Goal: Task Accomplishment & Management: Manage account settings

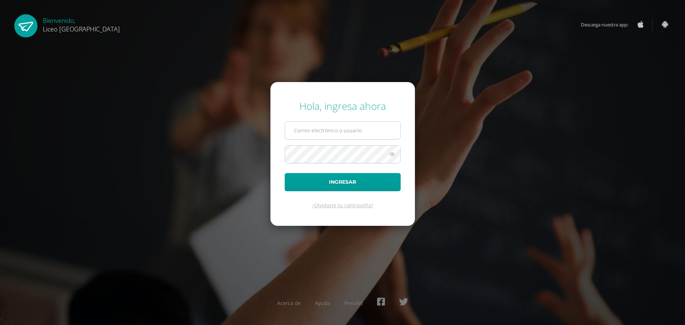
click at [322, 127] on input "text" at bounding box center [342, 130] width 115 height 17
type input "20192270"
click at [331, 180] on button "Ingresar" at bounding box center [343, 182] width 116 height 18
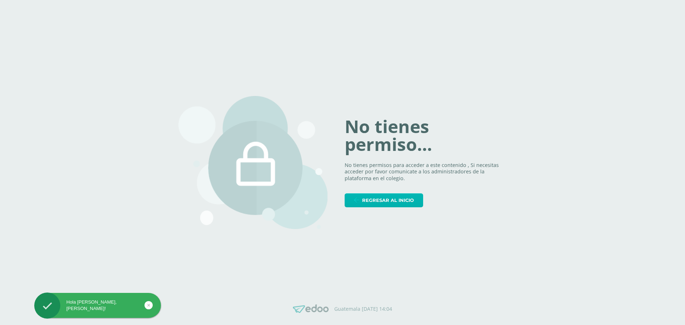
click at [381, 200] on span "Regresar al inicio" at bounding box center [388, 200] width 52 height 13
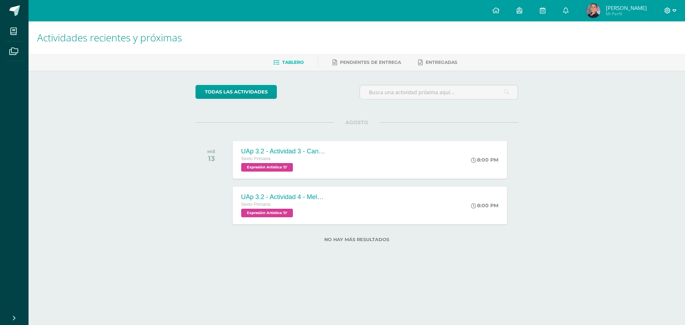
click at [672, 11] on span at bounding box center [671, 11] width 12 height 8
click at [650, 47] on span "Cerrar sesión" at bounding box center [652, 48] width 32 height 7
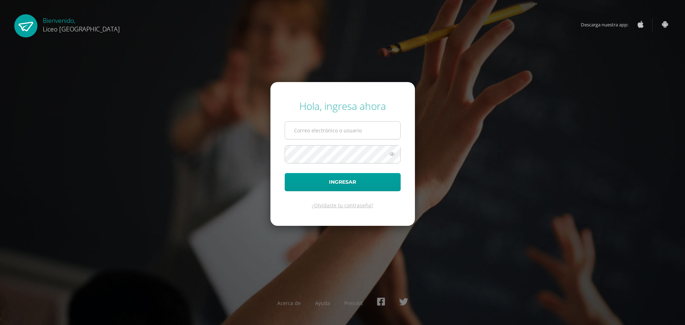
drag, startPoint x: 0, startPoint y: 0, endPoint x: 304, endPoint y: 135, distance: 332.8
click at [304, 135] on input "text" at bounding box center [342, 130] width 115 height 17
type input "20192270"
click at [344, 177] on button "Ingresar" at bounding box center [343, 182] width 116 height 18
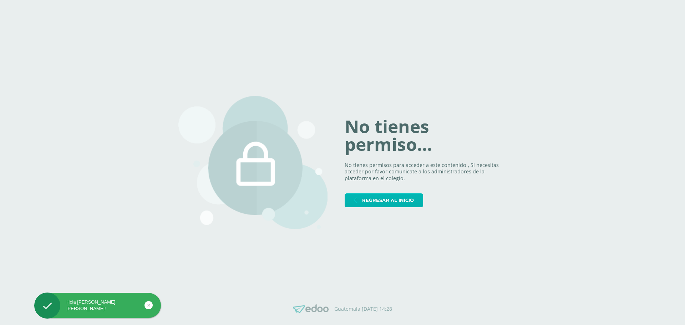
click at [374, 198] on span "Regresar al inicio" at bounding box center [388, 200] width 52 height 13
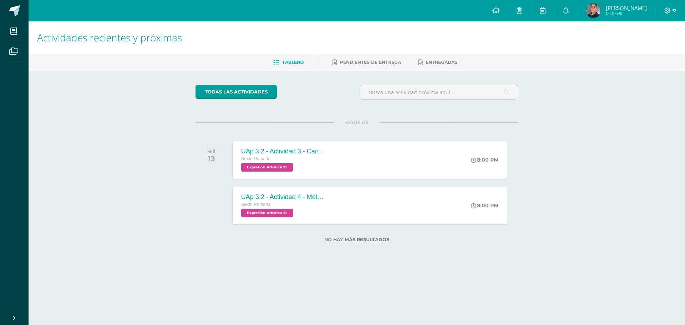
click at [666, 9] on icon at bounding box center [668, 10] width 6 height 6
click at [653, 46] on span "Cerrar sesión" at bounding box center [652, 48] width 32 height 7
